Goal: Contribute content: Contribute content

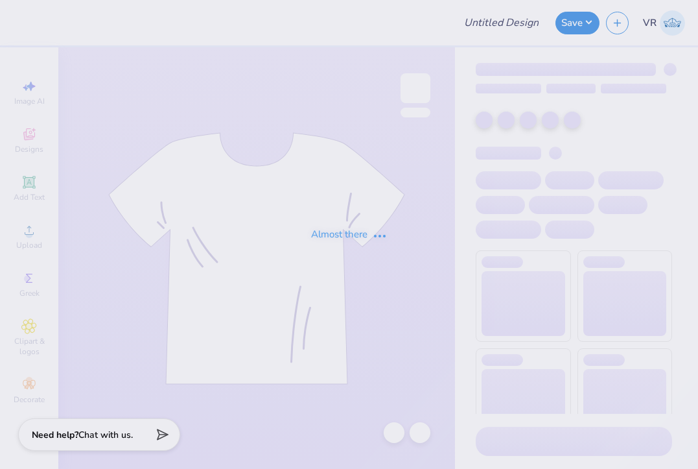
type input "ZTA Dads Weekend"
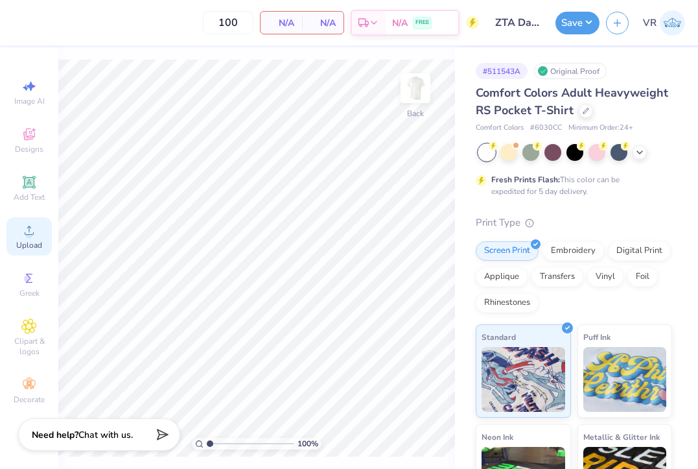
click at [40, 226] on div "Upload" at bounding box center [28, 236] width 45 height 38
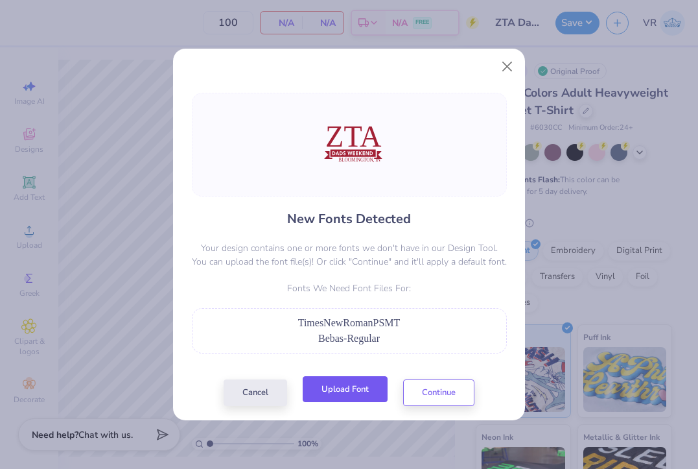
click at [329, 385] on button "Upload Font" at bounding box center [345, 389] width 85 height 27
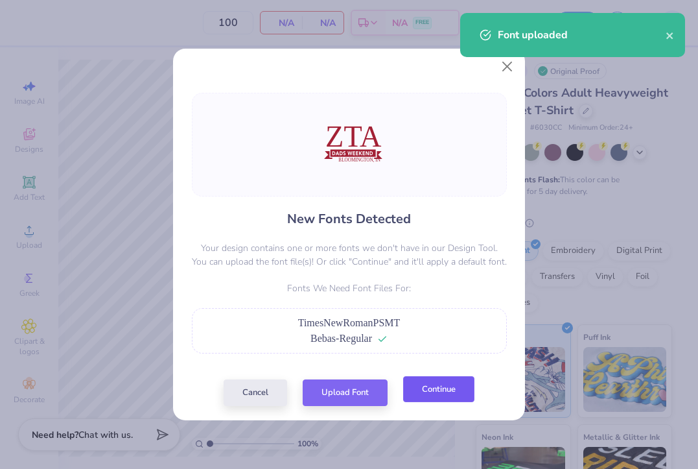
click at [450, 390] on button "Continue" at bounding box center [438, 389] width 71 height 27
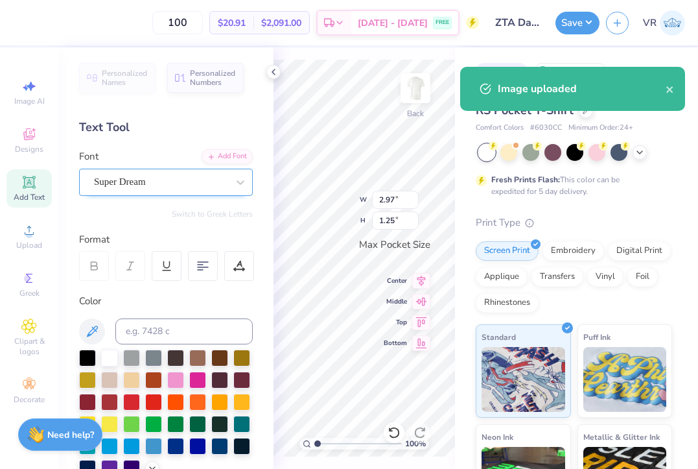
click at [132, 185] on div "Super Dream" at bounding box center [161, 182] width 136 height 20
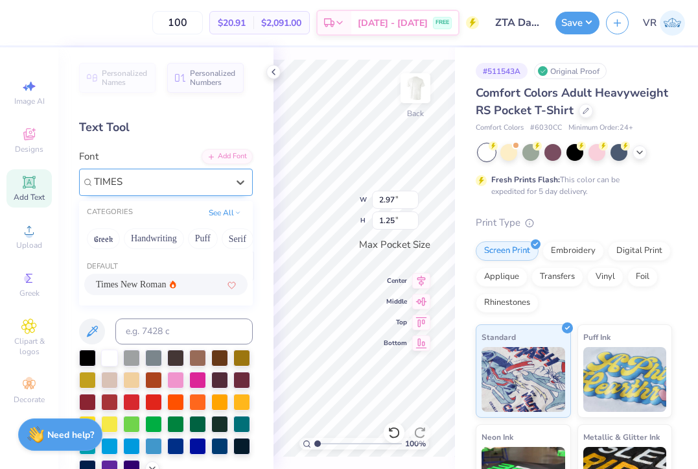
click at [142, 283] on span "Times New Roman" at bounding box center [131, 285] width 70 height 14
type input "TIMES"
type input "3.27"
type input "1.21"
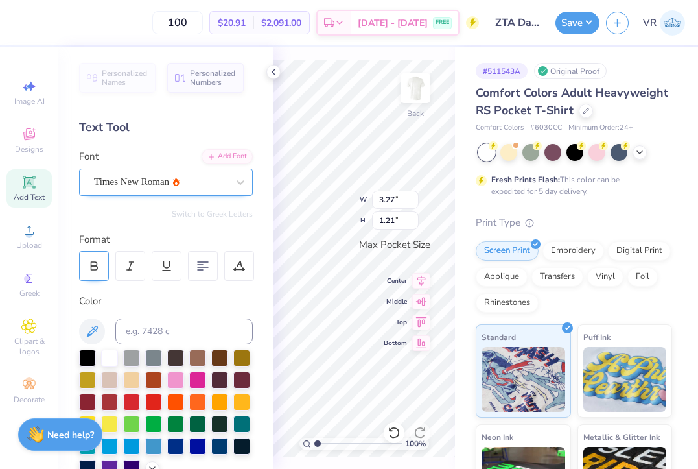
click at [102, 266] on div at bounding box center [94, 266] width 30 height 30
type input "3.43"
type input "1.20"
click at [95, 272] on div at bounding box center [94, 266] width 30 height 30
type input "3.24"
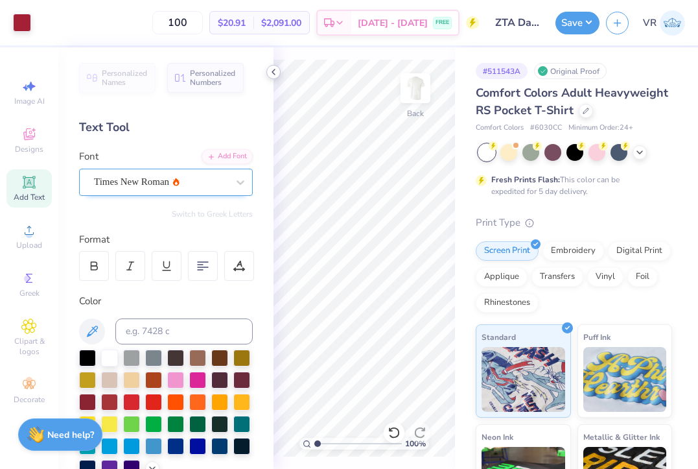
click at [273, 69] on icon at bounding box center [273, 72] width 10 height 10
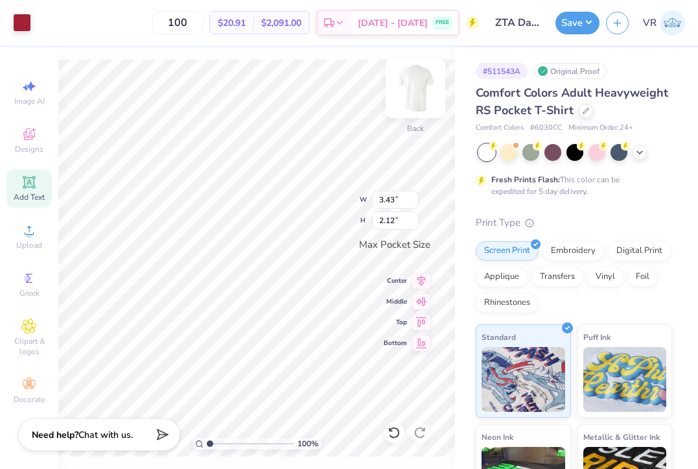
click at [418, 97] on img at bounding box center [416, 88] width 52 height 52
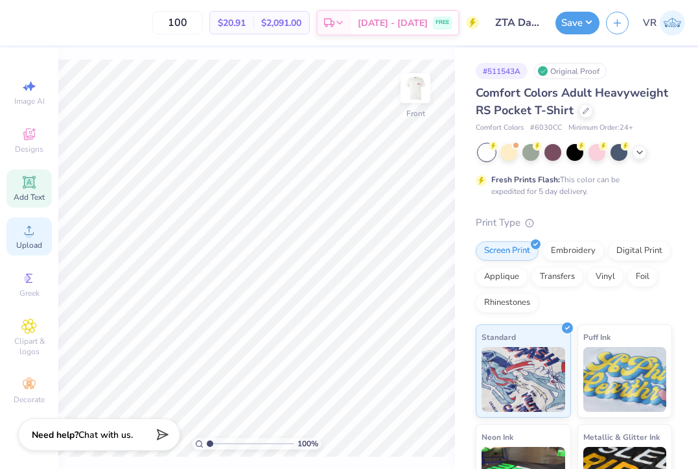
click at [32, 243] on span "Upload" at bounding box center [29, 245] width 26 height 10
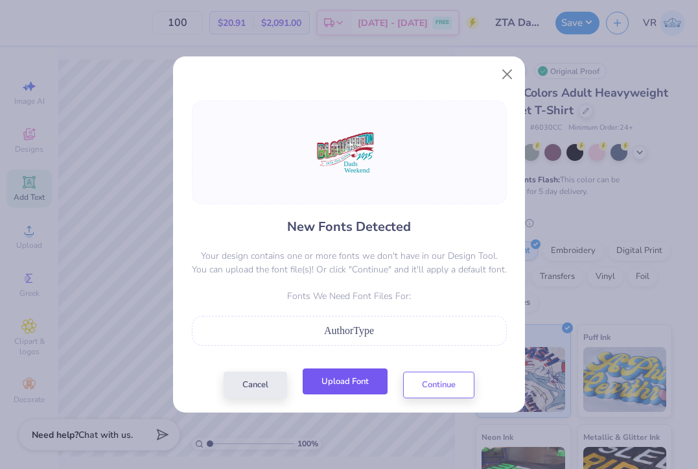
click at [348, 375] on button "Upload Font" at bounding box center [345, 381] width 85 height 27
click at [335, 372] on button "Upload Font" at bounding box center [345, 381] width 85 height 27
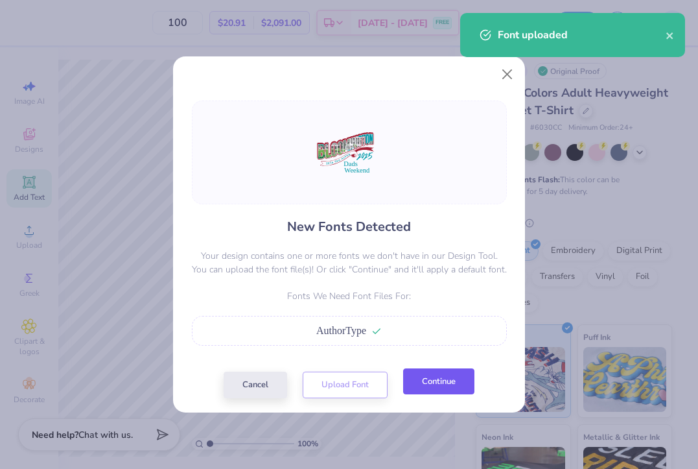
click at [429, 388] on button "Continue" at bounding box center [438, 381] width 71 height 27
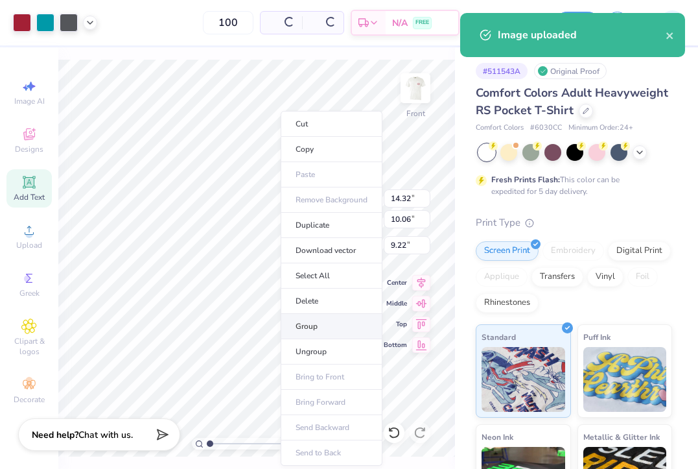
click at [313, 332] on li "Group" at bounding box center [332, 326] width 102 height 25
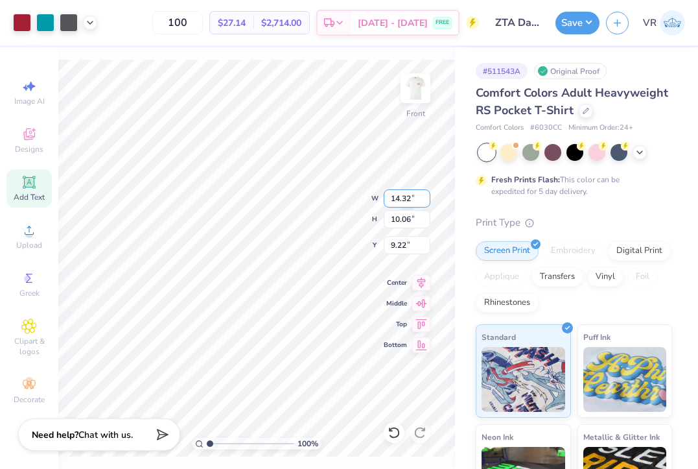
click at [406, 194] on input "14.32" at bounding box center [407, 198] width 47 height 18
type input "12.50"
type input "8.78"
click at [406, 247] on input "9.86" at bounding box center [407, 245] width 47 height 18
type input "3.00"
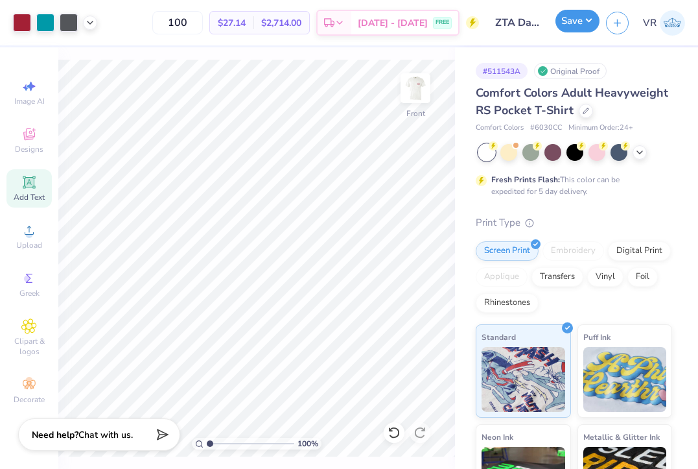
click at [565, 29] on button "Save" at bounding box center [578, 21] width 44 height 23
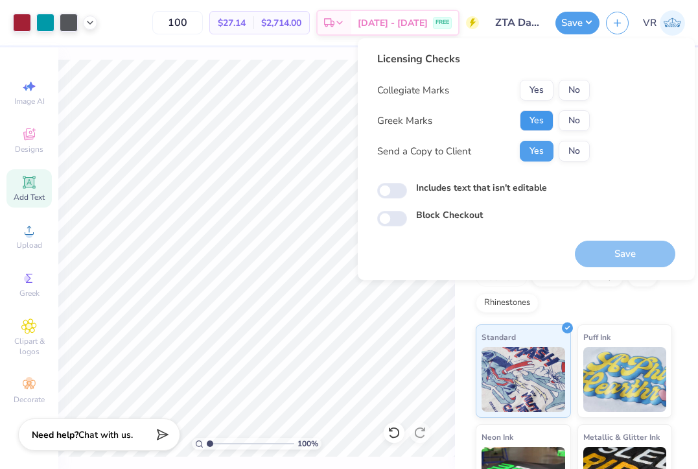
click at [536, 120] on button "Yes" at bounding box center [537, 120] width 34 height 21
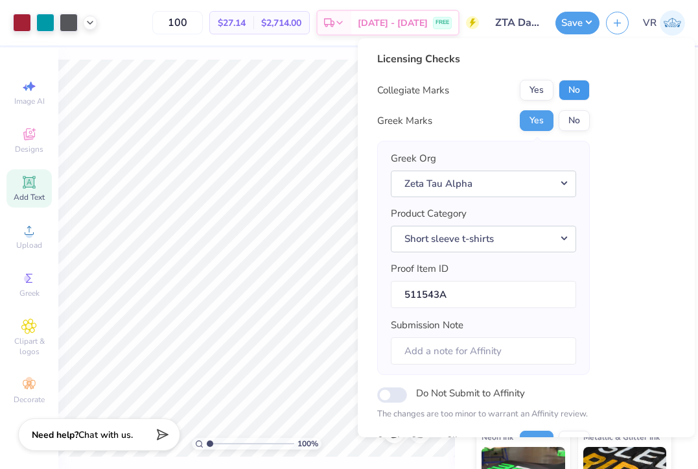
click at [580, 97] on button "No" at bounding box center [574, 90] width 31 height 21
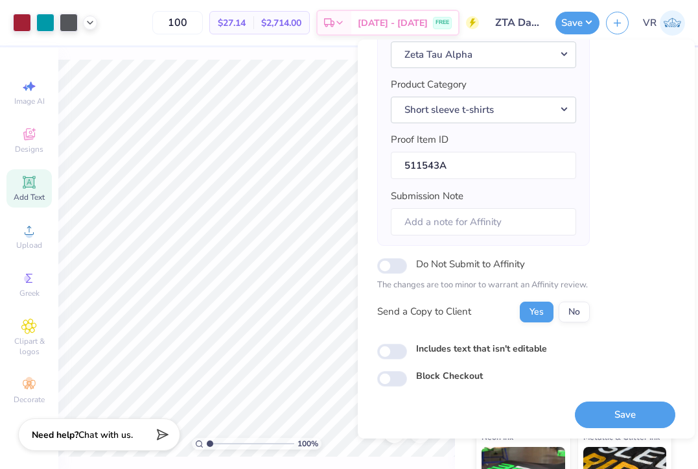
scroll to position [132, 0]
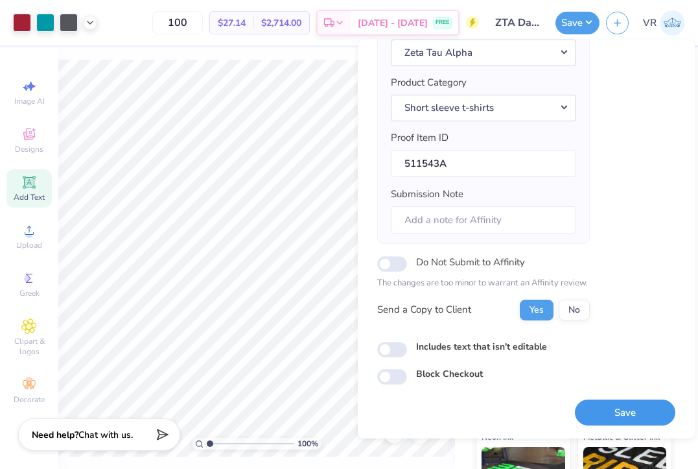
click at [600, 403] on button "Save" at bounding box center [625, 412] width 101 height 27
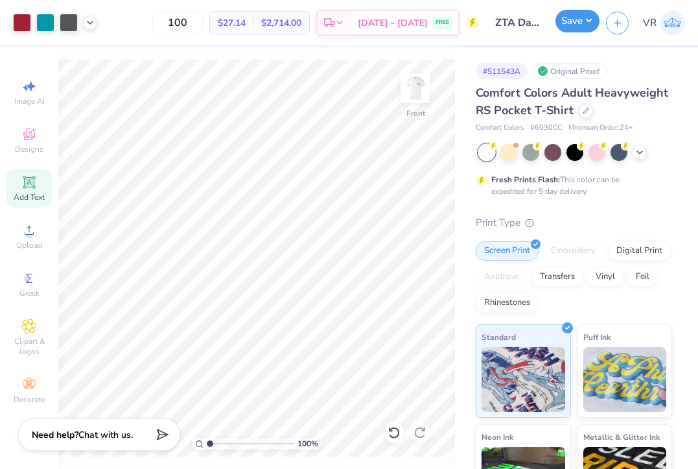
click at [583, 16] on button "Save" at bounding box center [578, 21] width 44 height 23
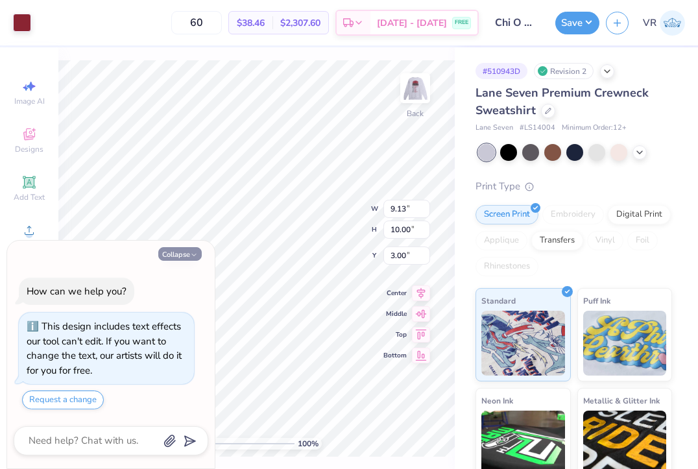
click at [167, 250] on button "Collapse" at bounding box center [179, 254] width 43 height 14
type textarea "x"
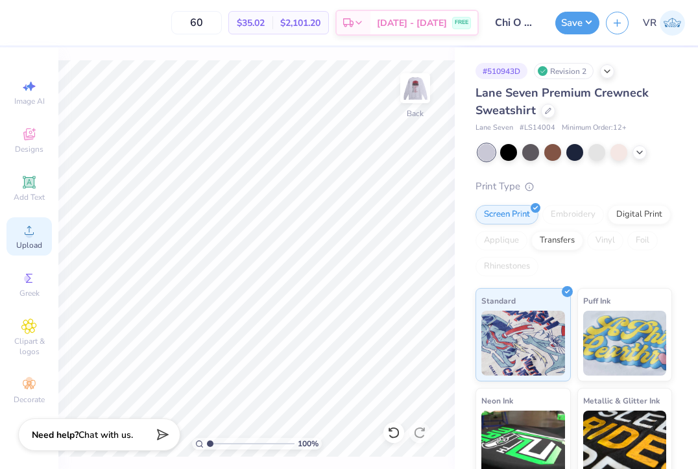
click at [39, 231] on div "Upload" at bounding box center [28, 236] width 45 height 38
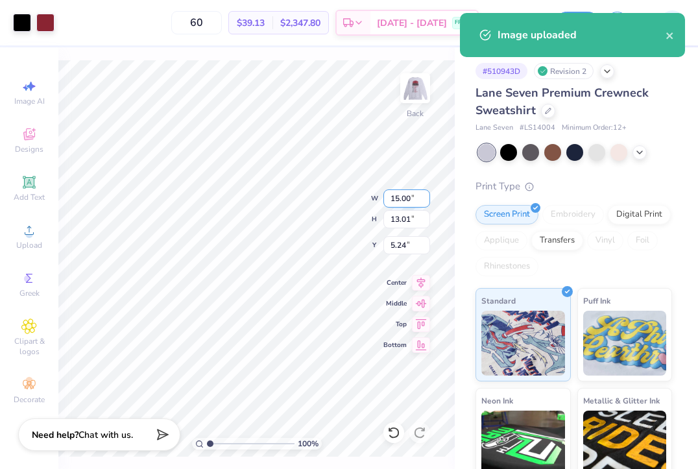
click at [401, 194] on input "15.00" at bounding box center [406, 198] width 47 height 18
type input "12.50"
type input "10.85"
click at [399, 238] on input "6.33" at bounding box center [406, 245] width 47 height 18
type input "3.00"
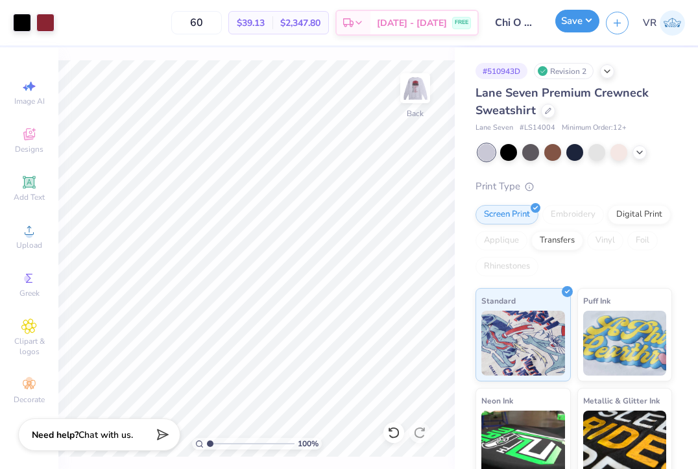
click at [572, 32] on button "Save" at bounding box center [577, 21] width 44 height 23
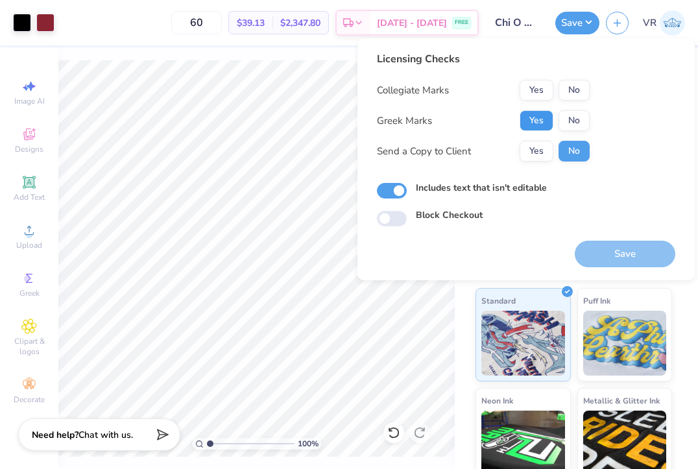
click at [534, 124] on button "Yes" at bounding box center [536, 120] width 34 height 21
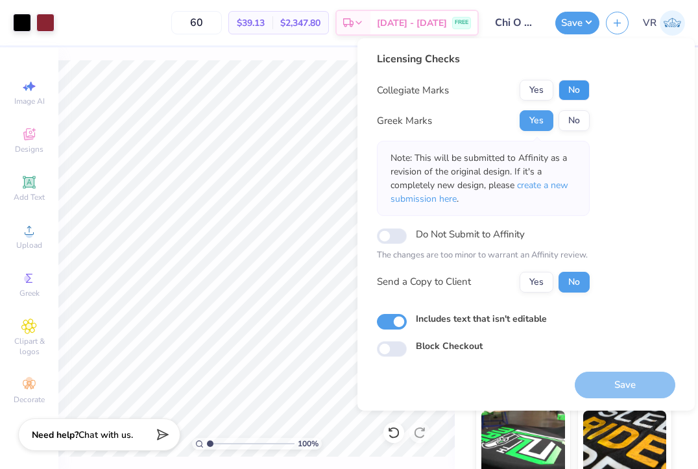
click at [578, 93] on button "No" at bounding box center [573, 90] width 31 height 21
click at [529, 93] on button "Yes" at bounding box center [536, 90] width 34 height 21
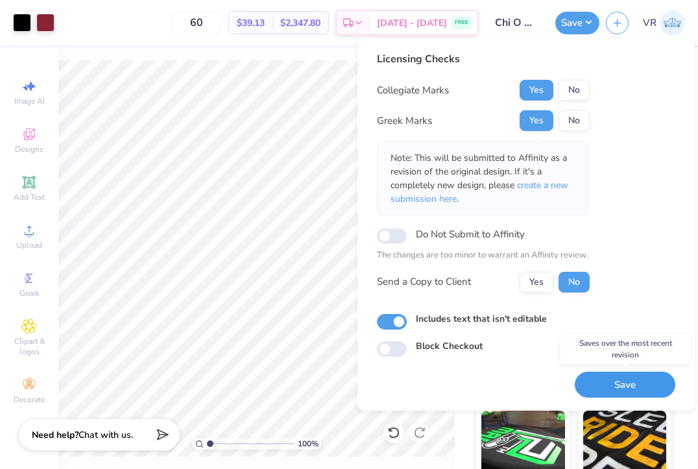
click at [614, 388] on button "Save" at bounding box center [625, 385] width 101 height 27
